Goal: Task Accomplishment & Management: Manage account settings

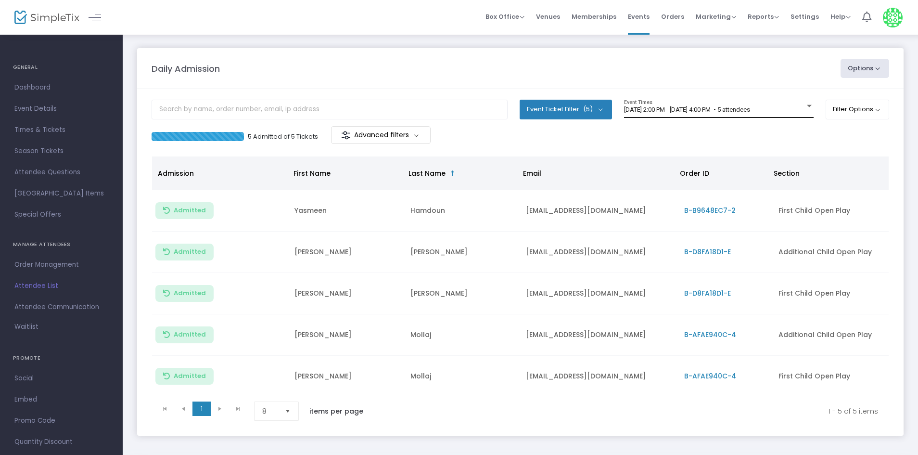
click at [774, 105] on div "[DATE] 2:00 PM - [DATE] 4:00 PM • 5 attendees Event Times" at bounding box center [719, 109] width 190 height 18
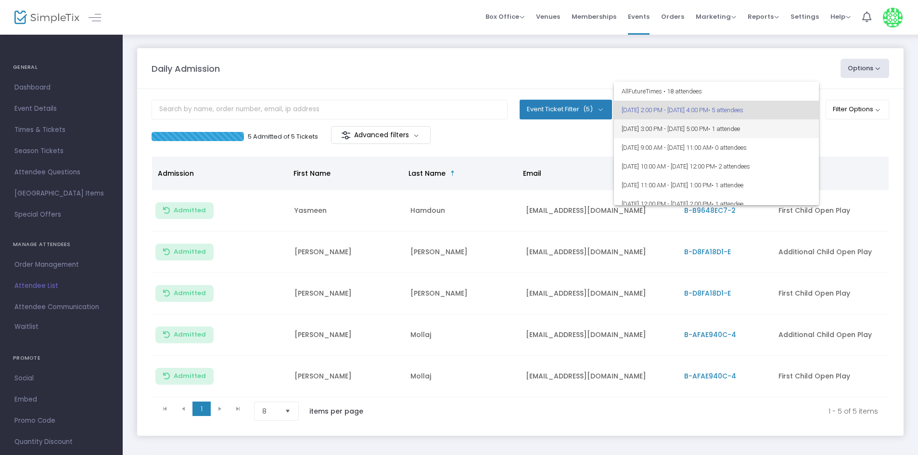
click at [740, 128] on span "• 1 attendee" at bounding box center [724, 128] width 32 height 7
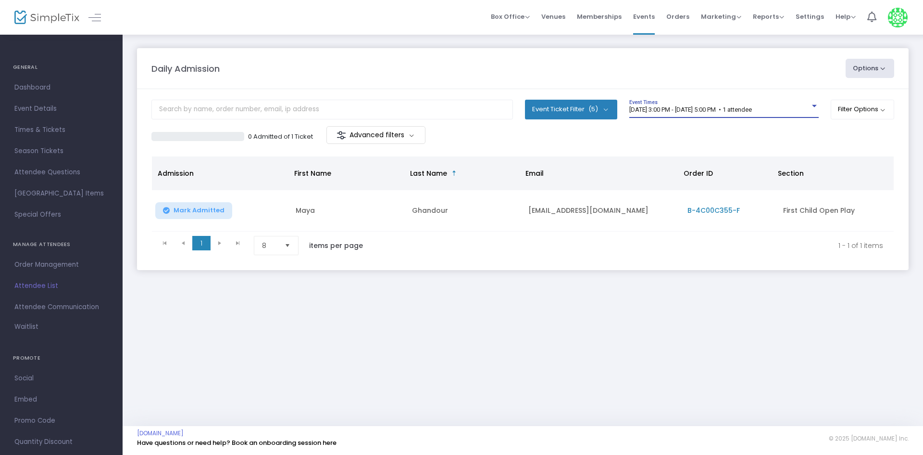
click at [752, 109] on span "[DATE] 3:00 PM - [DATE] 5:00 PM • 1 attendee" at bounding box center [691, 109] width 123 height 7
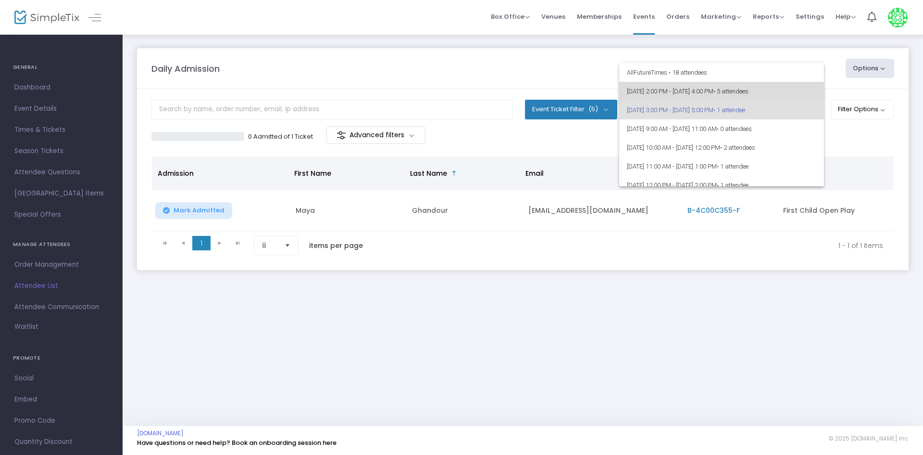
click at [775, 95] on span "[DATE] 2:00 PM - [DATE] 4:00 PM • 5 attendees" at bounding box center [722, 91] width 190 height 19
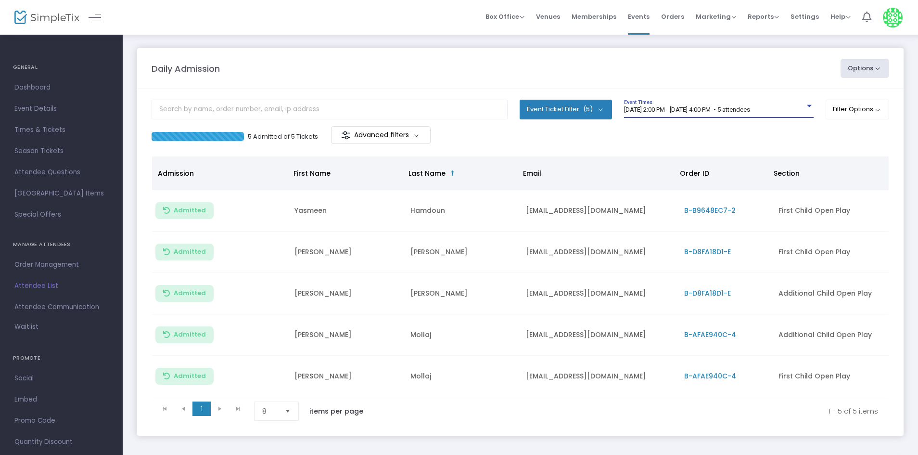
click at [698, 111] on span "[DATE] 2:00 PM - [DATE] 4:00 PM • 5 attendees" at bounding box center [687, 109] width 126 height 7
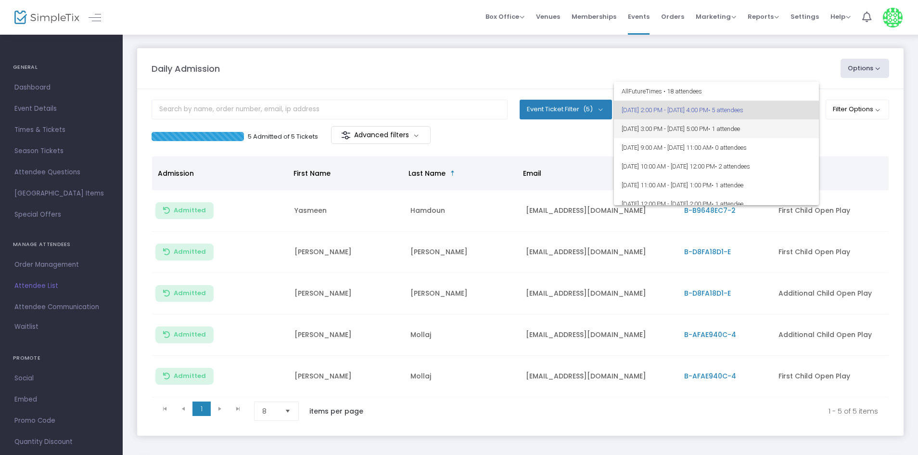
click at [690, 122] on span "[DATE] 3:00 PM - [DATE] 5:00 PM • 1 attendee" at bounding box center [716, 128] width 190 height 19
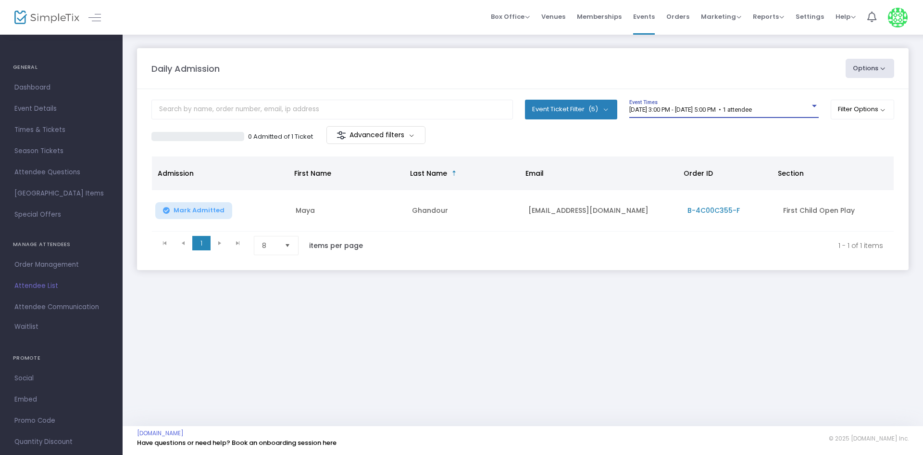
click at [692, 111] on span "[DATE] 3:00 PM - [DATE] 5:00 PM • 1 attendee" at bounding box center [691, 109] width 123 height 7
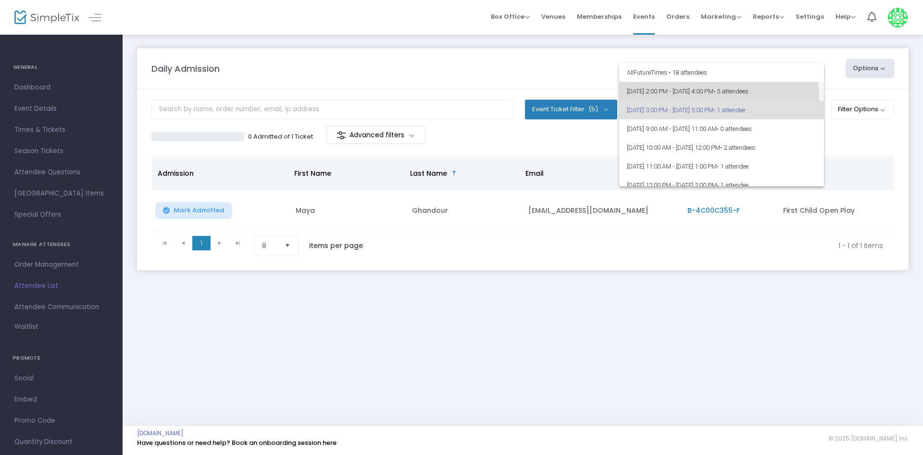
click at [698, 97] on span "[DATE] 2:00 PM - [DATE] 4:00 PM • 5 attendees" at bounding box center [722, 91] width 190 height 19
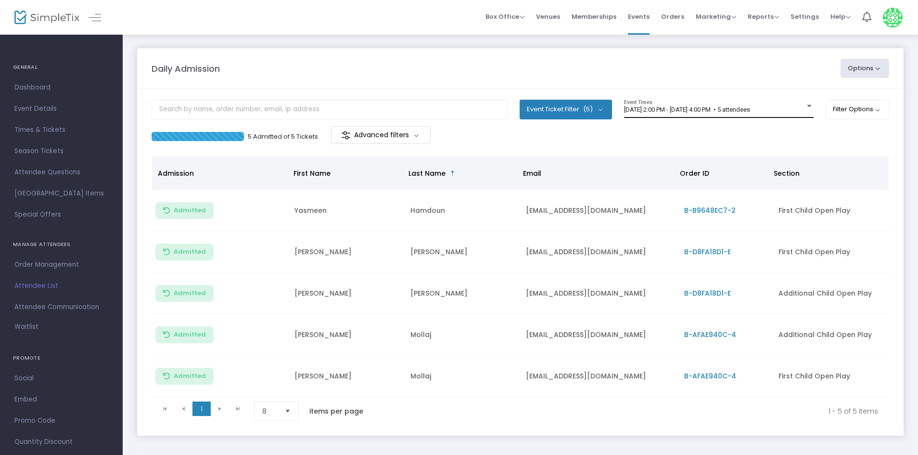
click at [700, 105] on div "[DATE] 2:00 PM - [DATE] 4:00 PM • 5 attendees Event Times" at bounding box center [719, 109] width 190 height 18
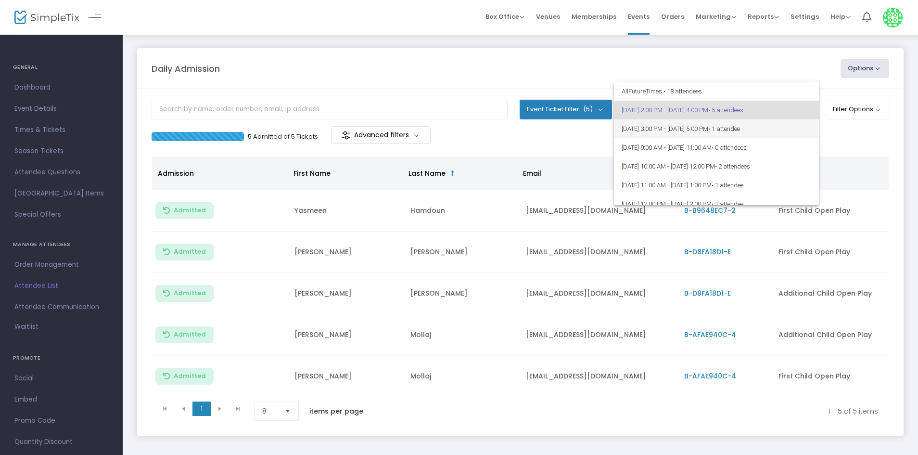
click at [693, 126] on span "[DATE] 3:00 PM - [DATE] 5:00 PM • 1 attendee" at bounding box center [716, 128] width 190 height 19
